Goal: Transaction & Acquisition: Book appointment/travel/reservation

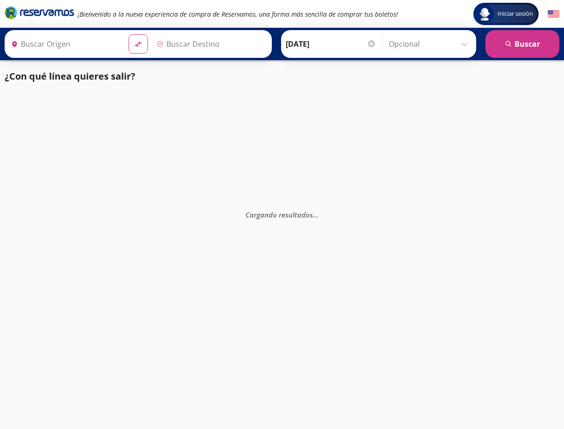
type input "Santiago de Querétaro, [GEOGRAPHIC_DATA]"
type input "[GEOGRAPHIC_DATA], [GEOGRAPHIC_DATA]"
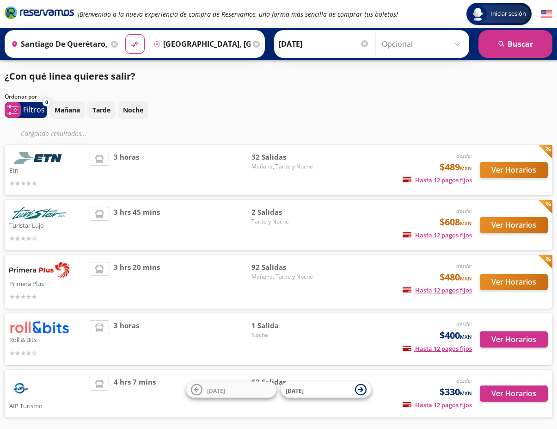
scroll to position [43, 0]
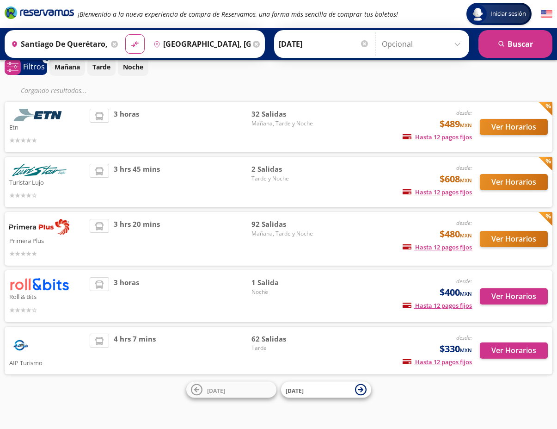
click at [505, 240] on button "Ver Horarios" at bounding box center [514, 239] width 68 height 16
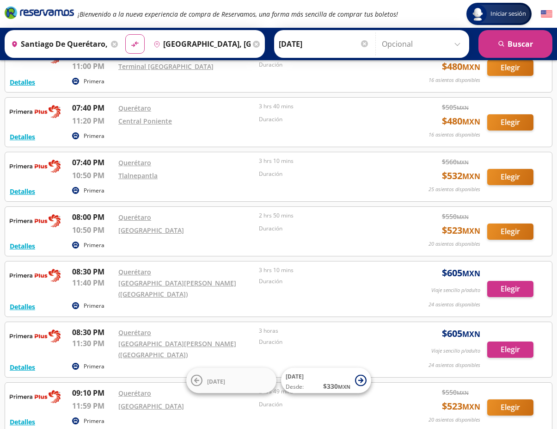
scroll to position [4327, 0]
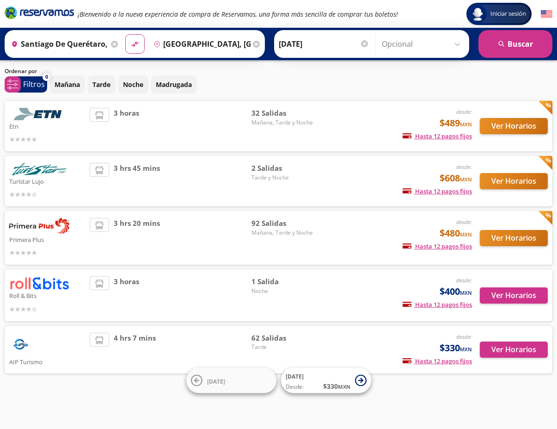
scroll to position [25, 0]
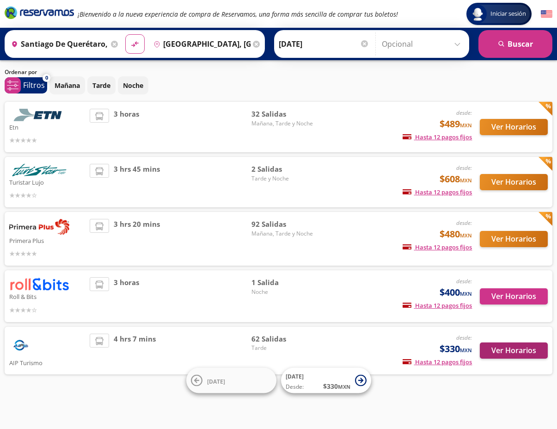
click at [505, 350] on button "Ver Horarios" at bounding box center [514, 350] width 68 height 16
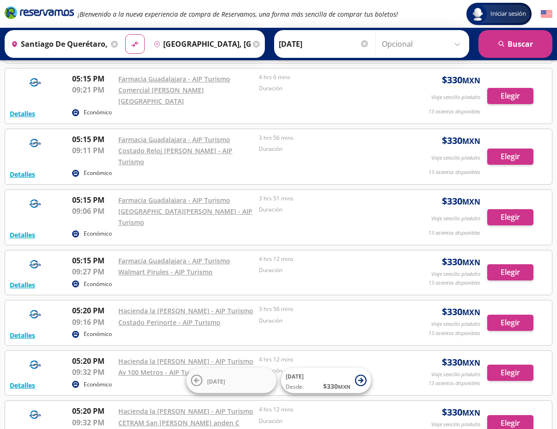
scroll to position [1483, 0]
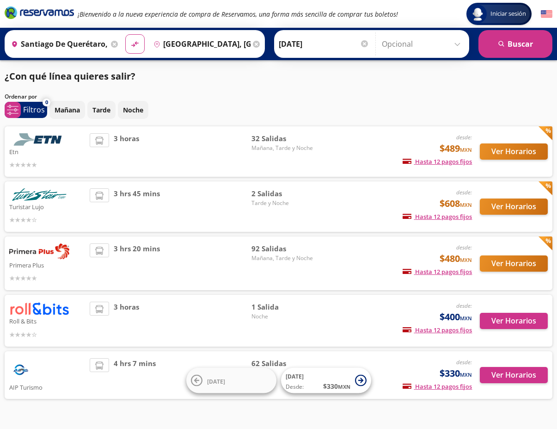
click at [512, 153] on button "Ver Horarios" at bounding box center [514, 151] width 68 height 16
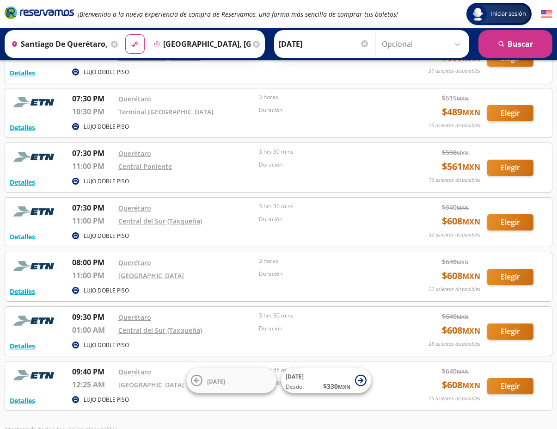
scroll to position [1478, 0]
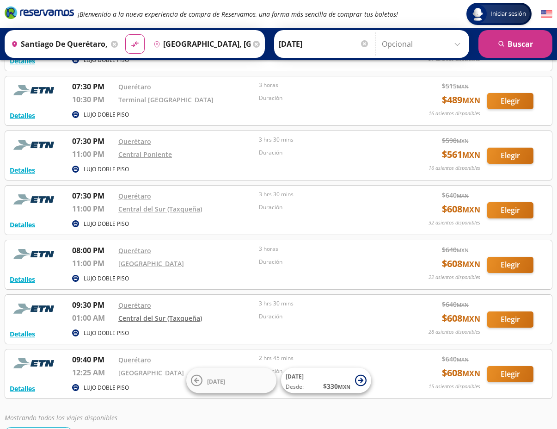
click at [152, 314] on link "Central del Sur (Taxqueña)" at bounding box center [160, 318] width 84 height 9
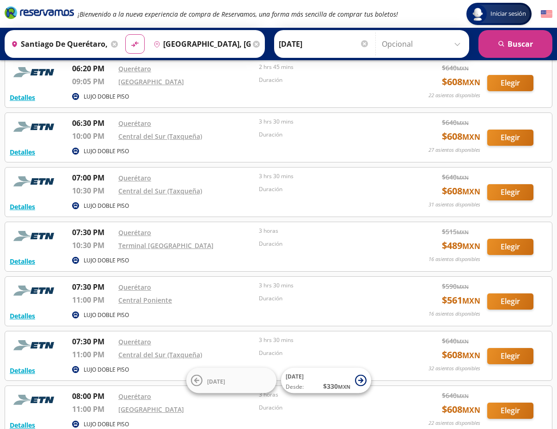
scroll to position [1345, 0]
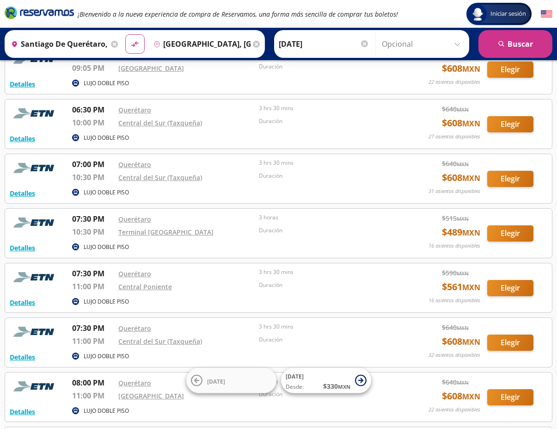
click at [513, 334] on button "Elegir" at bounding box center [510, 342] width 46 height 16
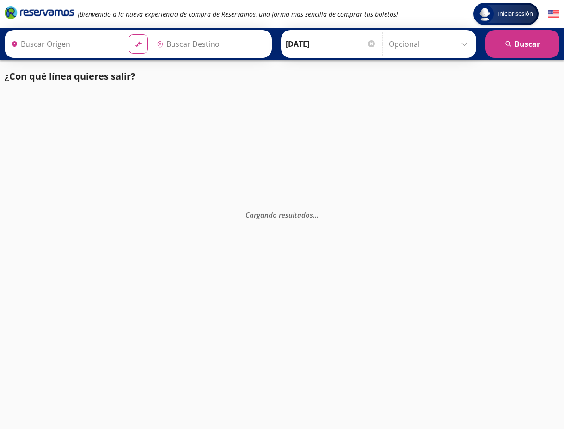
type input "[GEOGRAPHIC_DATA], [GEOGRAPHIC_DATA]"
type input "Santiago de Querétaro, [GEOGRAPHIC_DATA]"
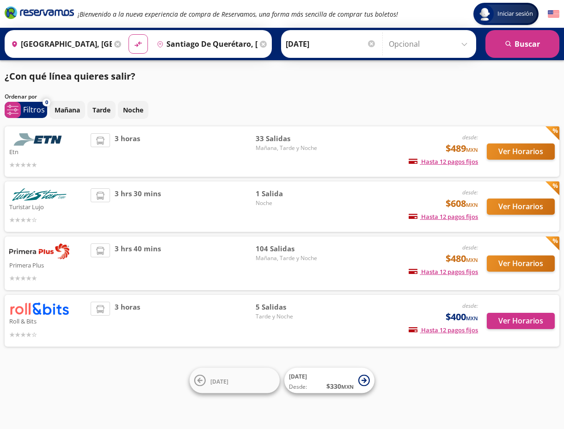
click at [263, 137] on span "33 Salidas" at bounding box center [288, 138] width 65 height 11
click at [260, 145] on span "Mañana, Tarde y Noche" at bounding box center [288, 148] width 65 height 8
click at [503, 151] on button "Ver Horarios" at bounding box center [521, 151] width 68 height 16
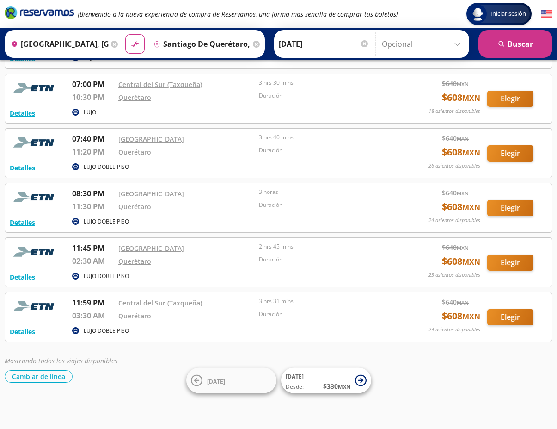
scroll to position [1567, 0]
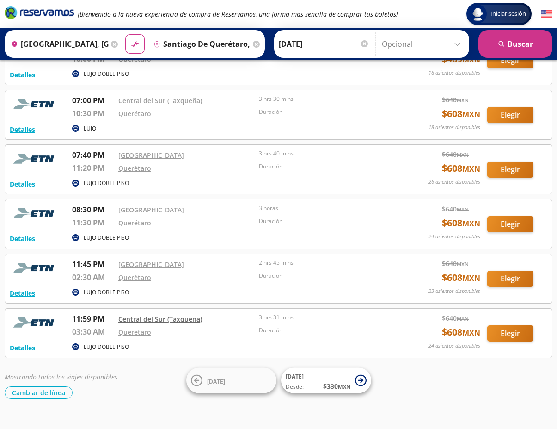
click at [153, 320] on link "Central del Sur (Taxqueña)" at bounding box center [160, 318] width 84 height 9
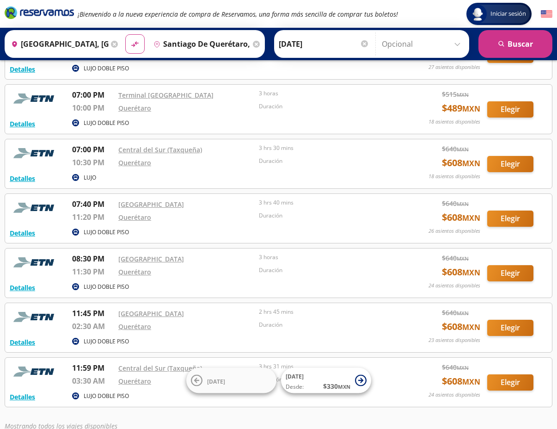
scroll to position [1583, 0]
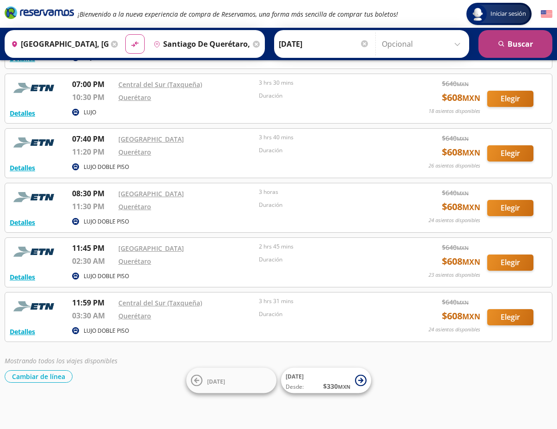
click at [510, 44] on button "search Buscar" at bounding box center [516, 44] width 74 height 28
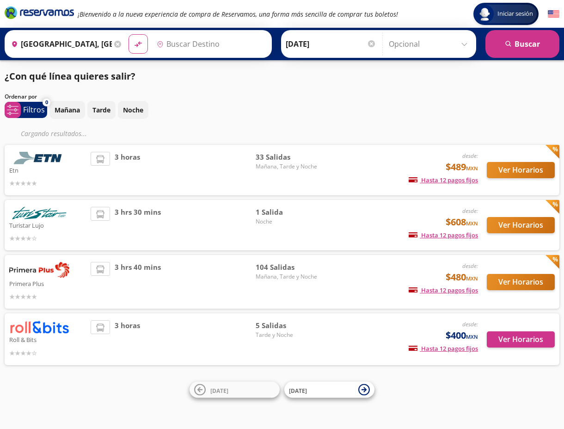
type input "Santiago de Querétaro, [GEOGRAPHIC_DATA]"
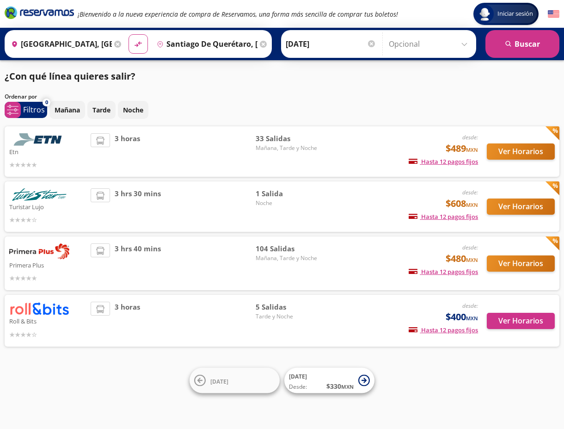
click at [513, 204] on button "Ver Horarios" at bounding box center [521, 206] width 68 height 16
click at [518, 315] on button "Ver Horarios" at bounding box center [521, 321] width 68 height 16
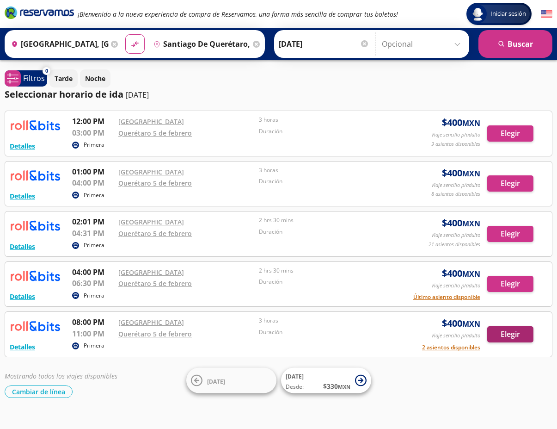
click at [500, 332] on button "Elegir" at bounding box center [510, 334] width 46 height 16
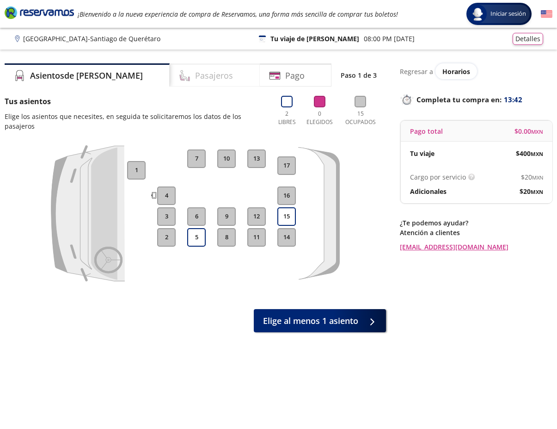
click at [195, 74] on h4 "Pasajeros" at bounding box center [214, 75] width 38 height 12
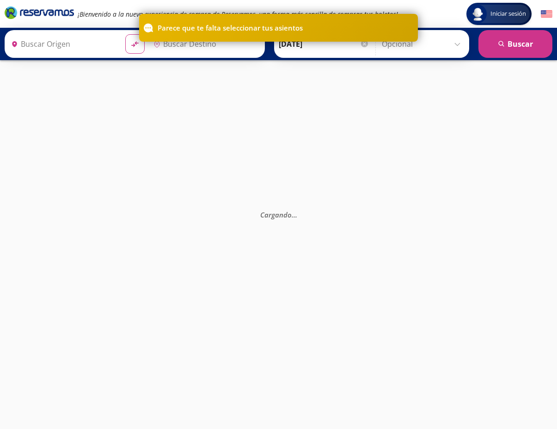
type input "[GEOGRAPHIC_DATA], [GEOGRAPHIC_DATA]"
type input "Santiago de Querétaro, [GEOGRAPHIC_DATA]"
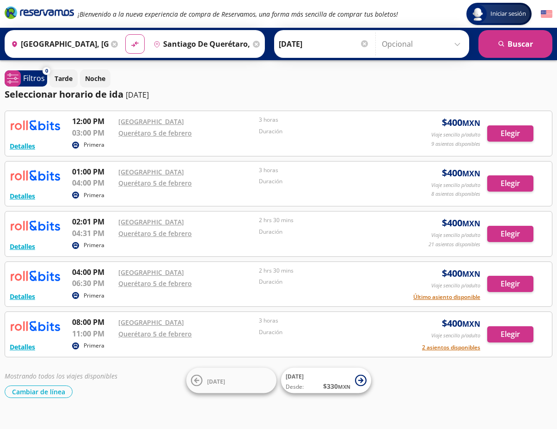
scroll to position [2, 0]
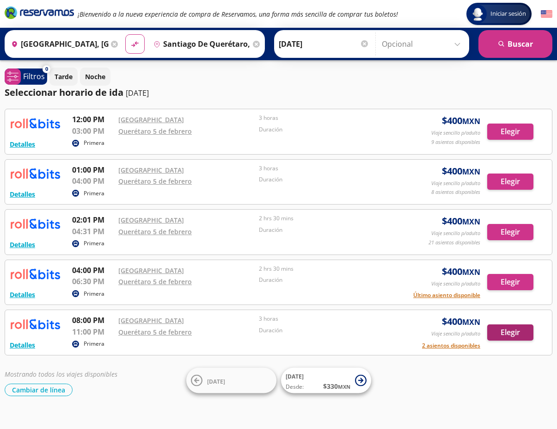
click at [507, 330] on button "Elegir" at bounding box center [510, 332] width 46 height 16
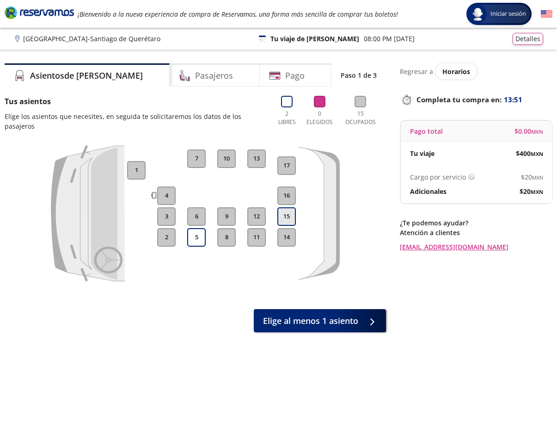
click at [289, 207] on button "15" at bounding box center [286, 216] width 18 height 18
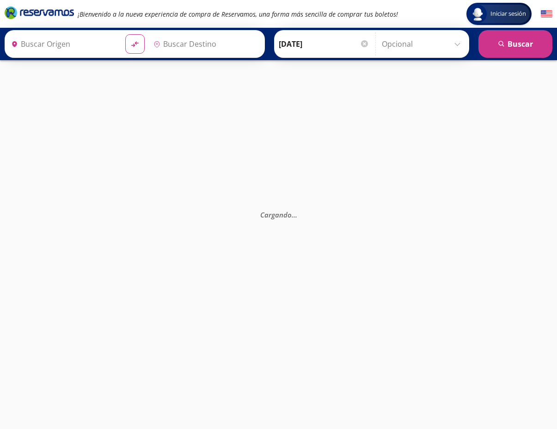
type input "[GEOGRAPHIC_DATA], [GEOGRAPHIC_DATA]"
type input "Santiago de Querétaro, [GEOGRAPHIC_DATA]"
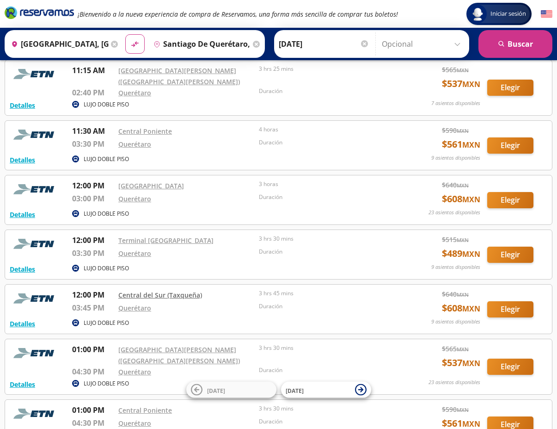
scroll to position [135, 0]
